Goal: Task Accomplishment & Management: Manage account settings

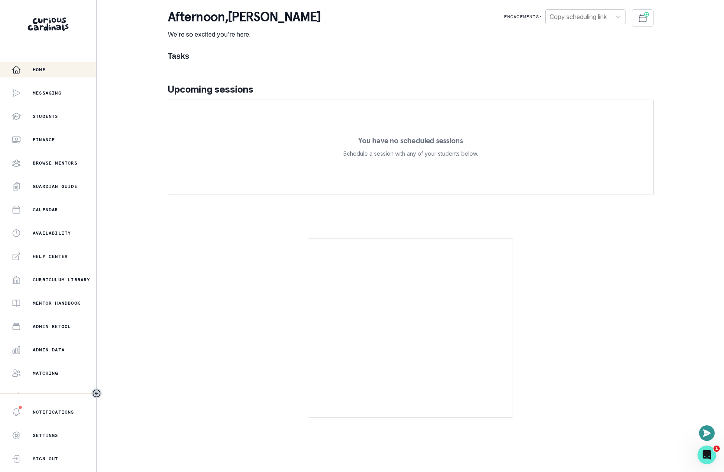
scroll to position [34, 0]
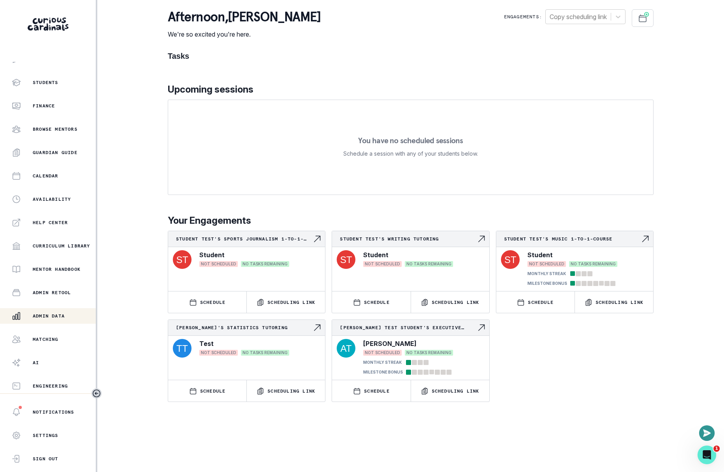
click at [67, 311] on div "Admin Data" at bounding box center [54, 315] width 84 height 9
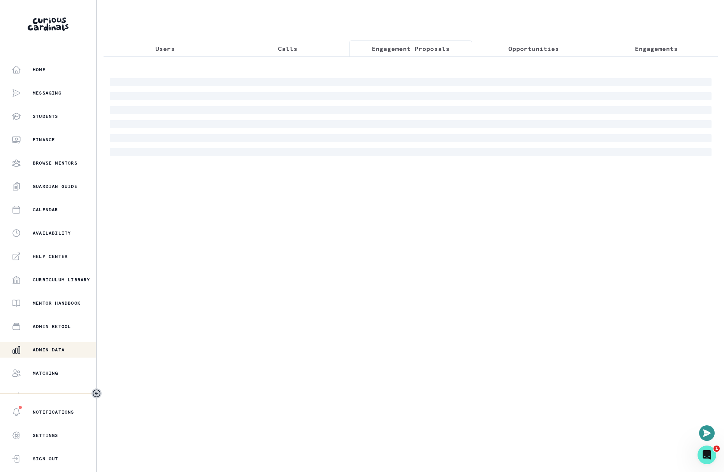
click at [410, 53] on p "Engagement Proposals" at bounding box center [410, 48] width 78 height 9
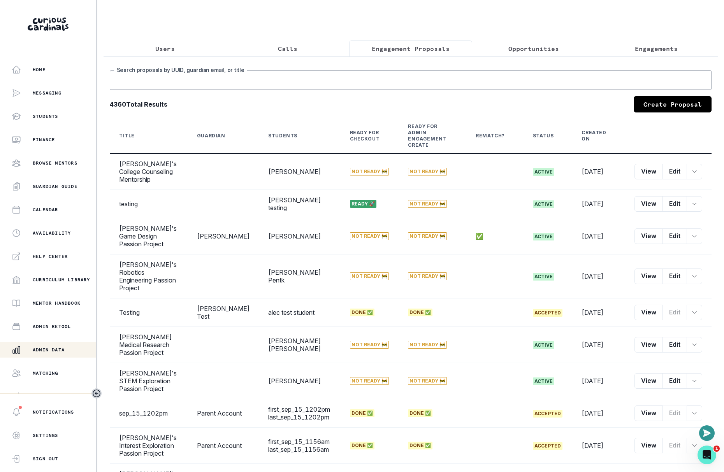
click at [371, 82] on input "Search proposals by UUID, guardian email, or title" at bounding box center [410, 79] width 601 height 19
type input "ayeen"
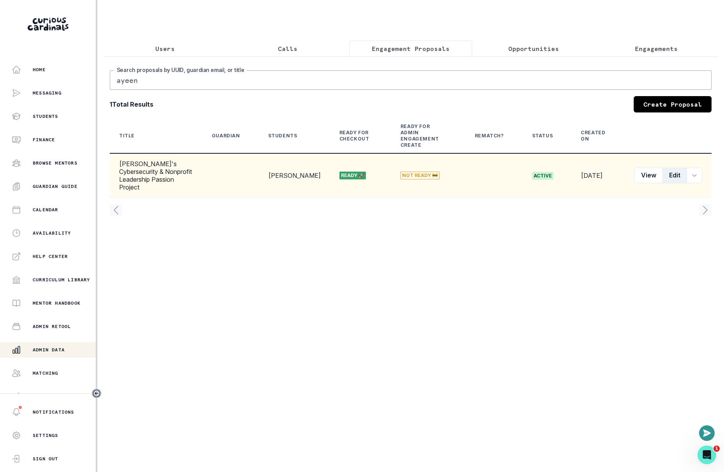
click at [670, 168] on button "Edit" at bounding box center [674, 176] width 25 height 16
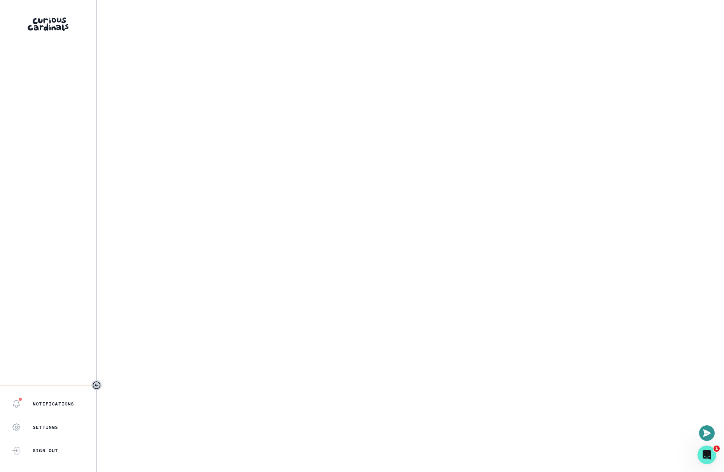
select select "2e0e0867-17d0-41a8-92b9-7b446b3bc83e"
select select "14775c00-7682-46fc-b8e9-ad1f6cb9f3a0"
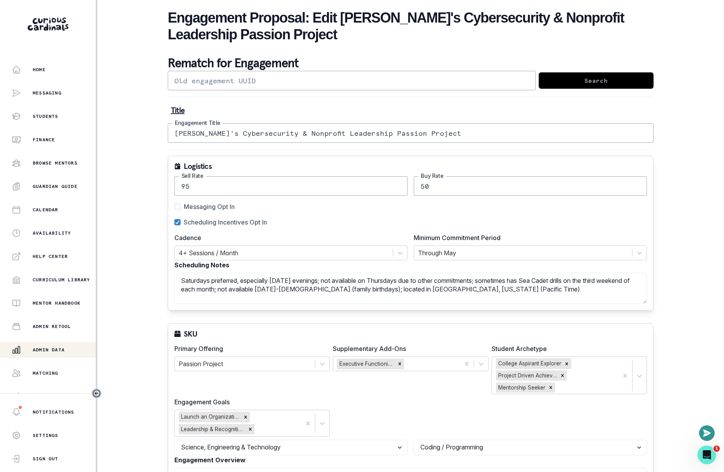
click at [187, 207] on span "Messaging Opt In" at bounding box center [209, 206] width 51 height 9
click at [174, 207] on input "Messaging Opt In" at bounding box center [174, 207] width 0 height 0
checkbox input "true"
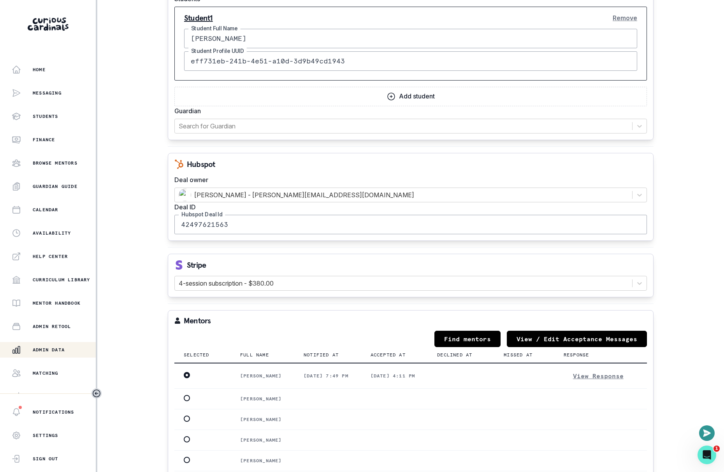
scroll to position [946, 0]
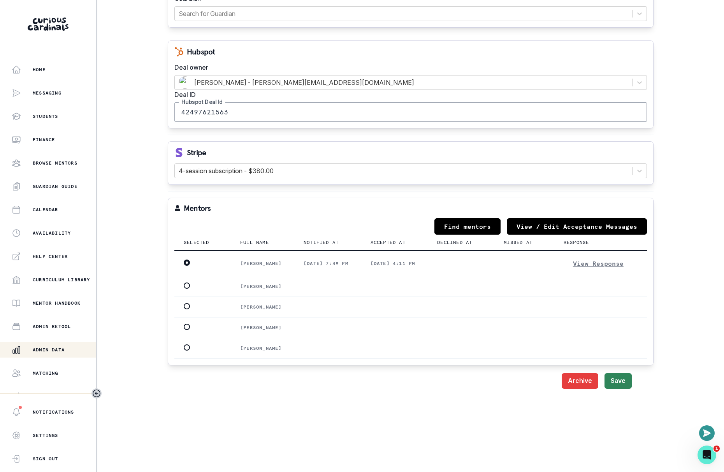
click at [613, 373] on button "Save" at bounding box center [617, 381] width 27 height 16
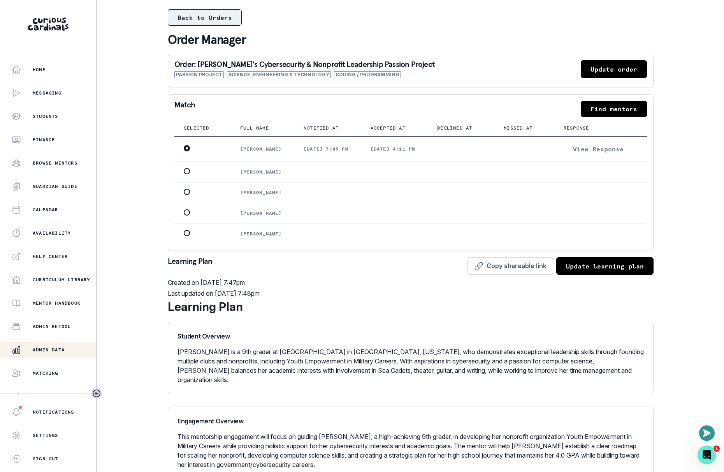
click at [204, 12] on button "Back to Orders" at bounding box center [205, 17] width 74 height 16
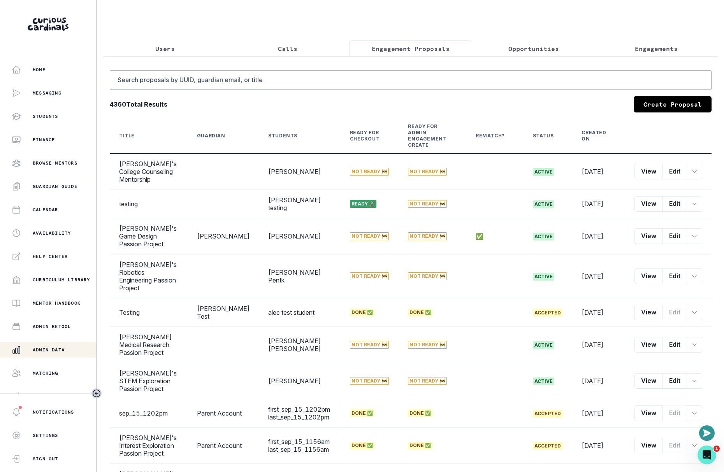
click at [719, 156] on main "Users Calls Engagement Proposals Opportunities Engagements Search proposals by …" at bounding box center [410, 236] width 626 height 472
click at [200, 81] on input "Search proposals by UUID, guardian email, or title" at bounding box center [410, 79] width 601 height 19
click at [181, 47] on button "Users" at bounding box center [164, 48] width 123 height 16
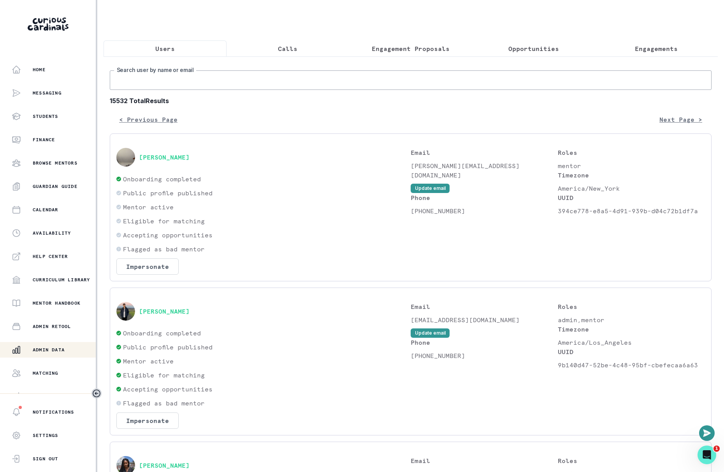
click at [186, 80] on input "Search user by name or email" at bounding box center [410, 79] width 601 height 19
type input "pooja red"
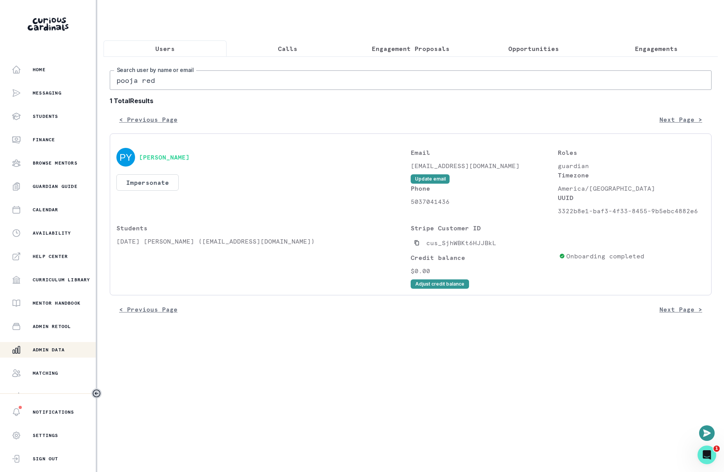
click at [442, 201] on p "5037041436" at bounding box center [483, 201] width 147 height 9
copy p "5037041436"
